Goal: Task Accomplishment & Management: Use online tool/utility

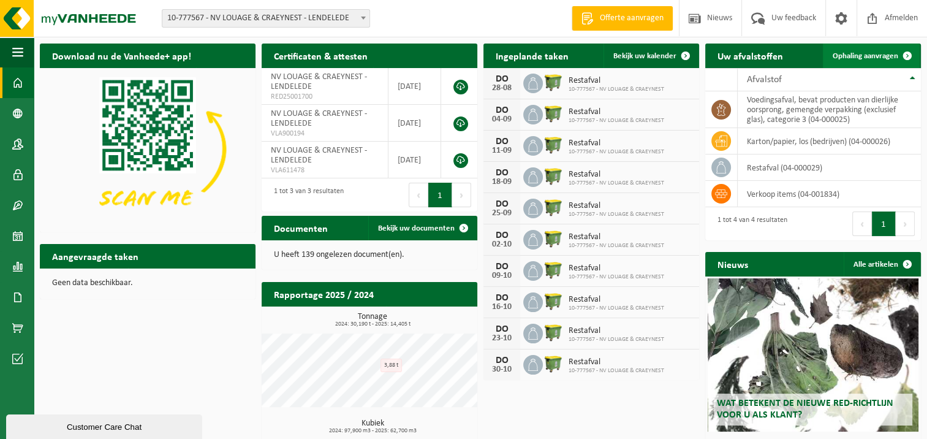
click at [872, 54] on span "Ophaling aanvragen" at bounding box center [866, 56] width 66 height 8
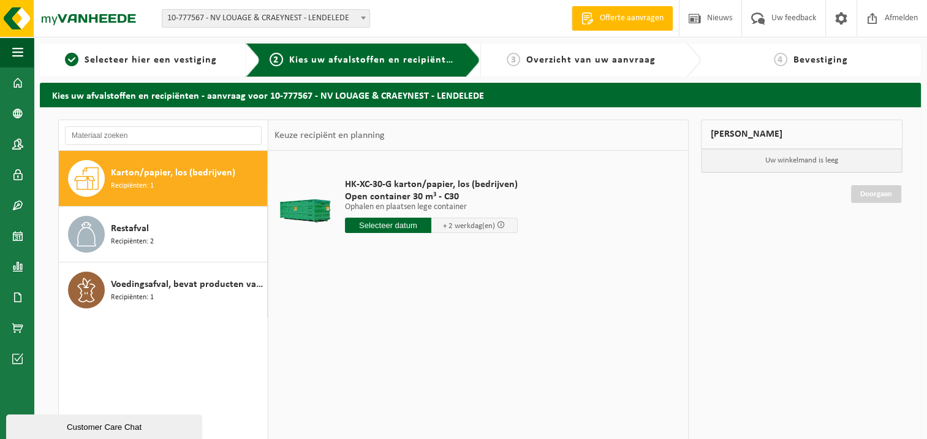
click at [150, 171] on span "Karton/papier, los (bedrijven)" at bounding box center [173, 172] width 124 height 15
click at [360, 225] on input "text" at bounding box center [388, 224] width 86 height 15
click at [485, 253] on icon at bounding box center [484, 254] width 3 height 6
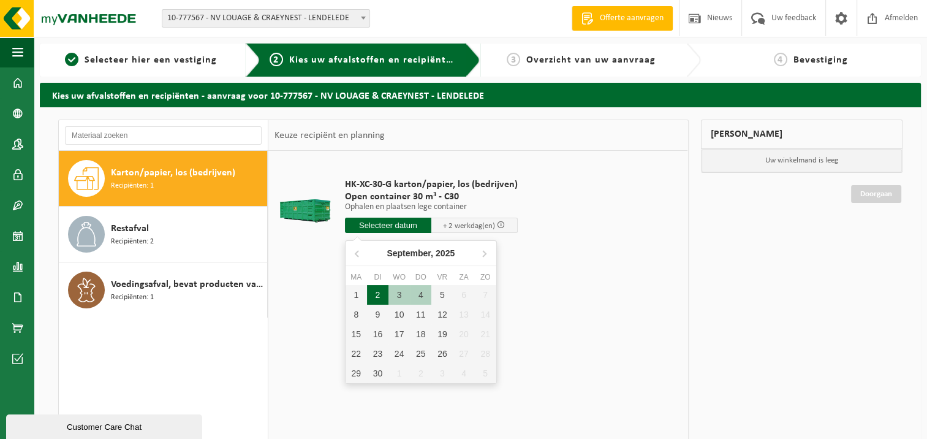
click at [375, 295] on div "2" at bounding box center [377, 295] width 21 height 20
type input "Van 2025-09-02"
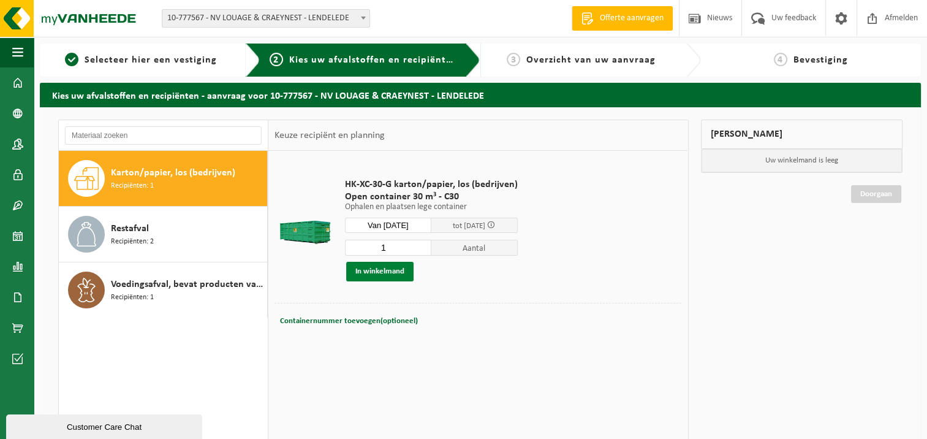
click at [384, 274] on button "In winkelmand" at bounding box center [379, 272] width 67 height 20
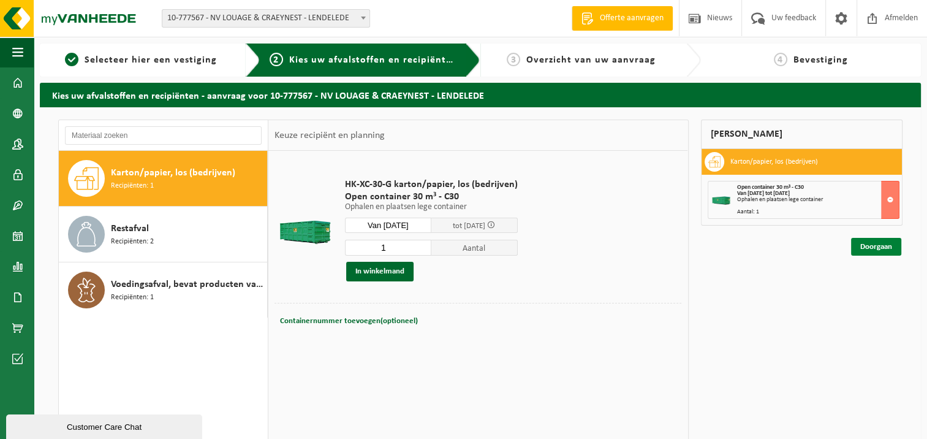
click at [880, 245] on link "Doorgaan" at bounding box center [876, 247] width 50 height 18
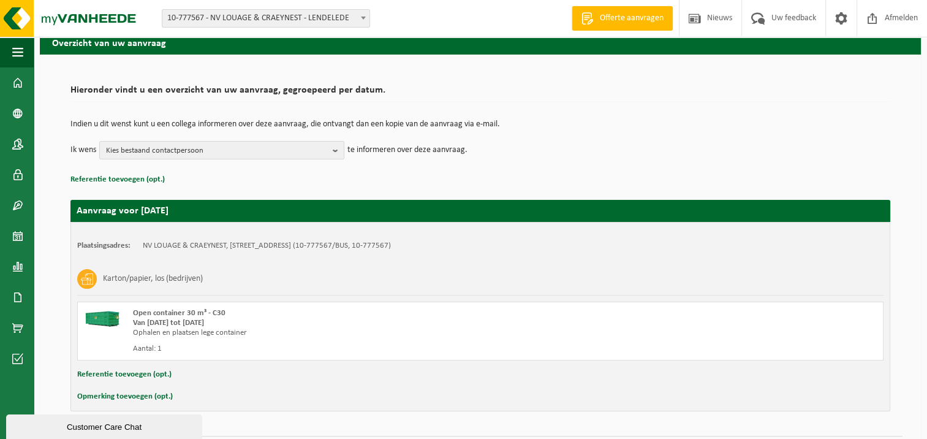
scroll to position [86, 0]
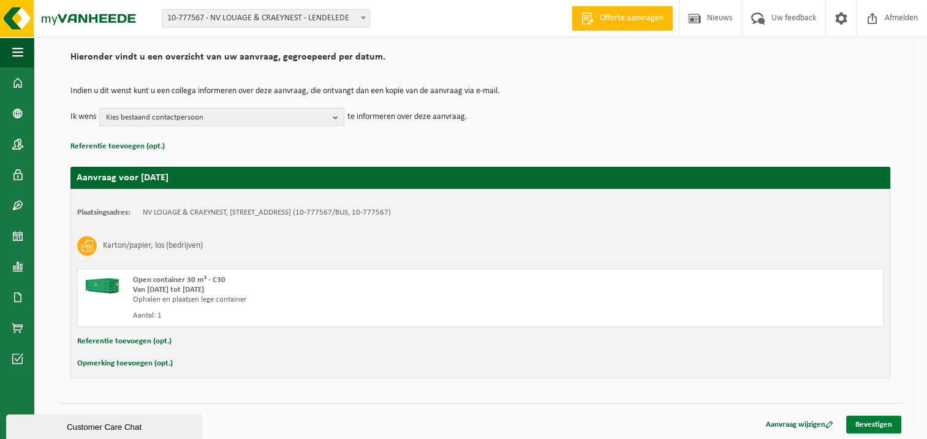
click at [861, 421] on link "Bevestigen" at bounding box center [873, 424] width 55 height 18
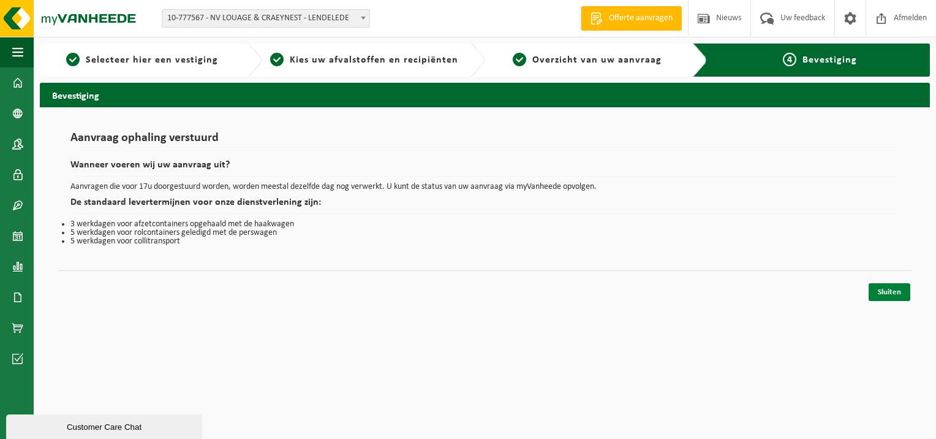
click at [877, 292] on link "Sluiten" at bounding box center [890, 292] width 42 height 18
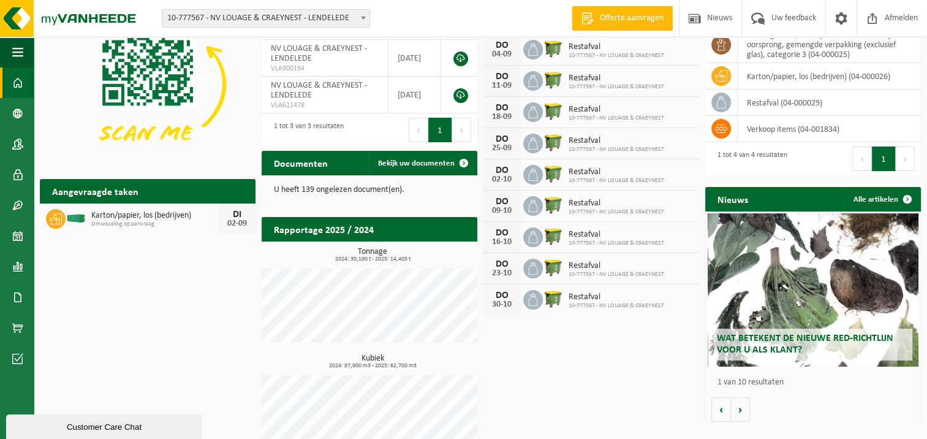
scroll to position [87, 0]
